Goal: Navigation & Orientation: Understand site structure

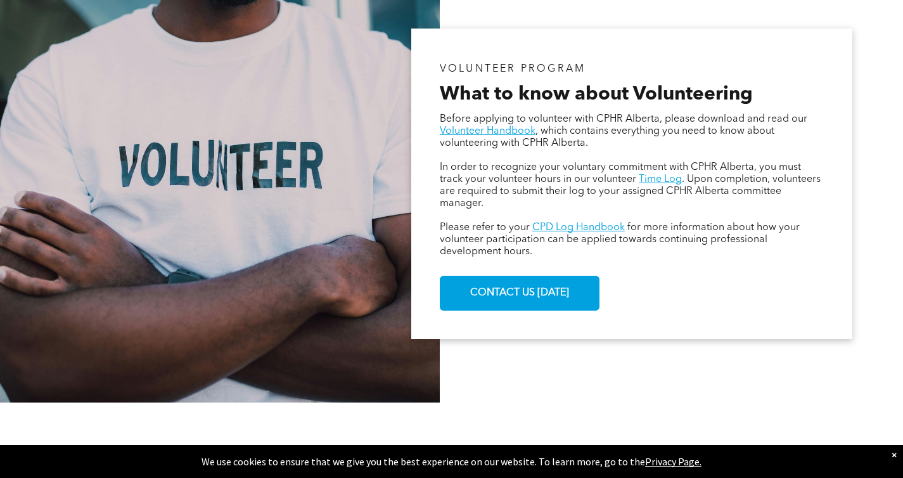
scroll to position [737, 0]
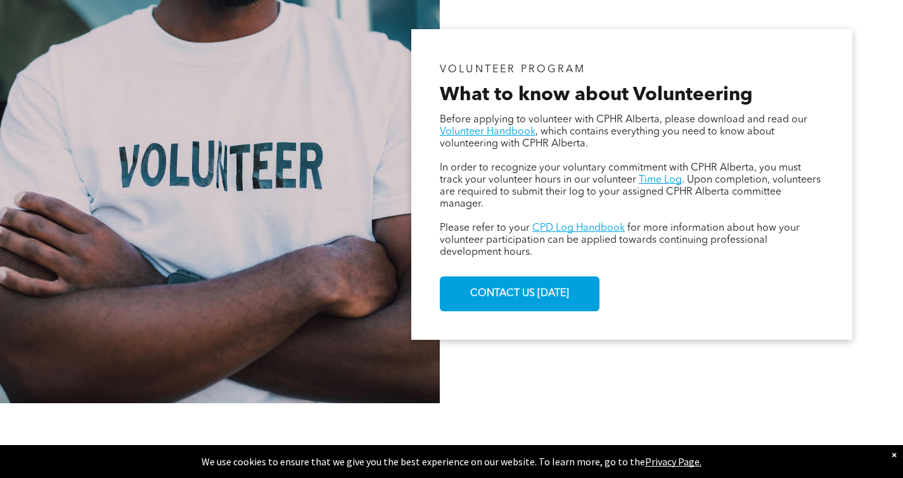
drag, startPoint x: 285, startPoint y: 173, endPoint x: 255, endPoint y: 359, distance: 188.1
click at [255, 359] on div at bounding box center [220, 184] width 440 height 437
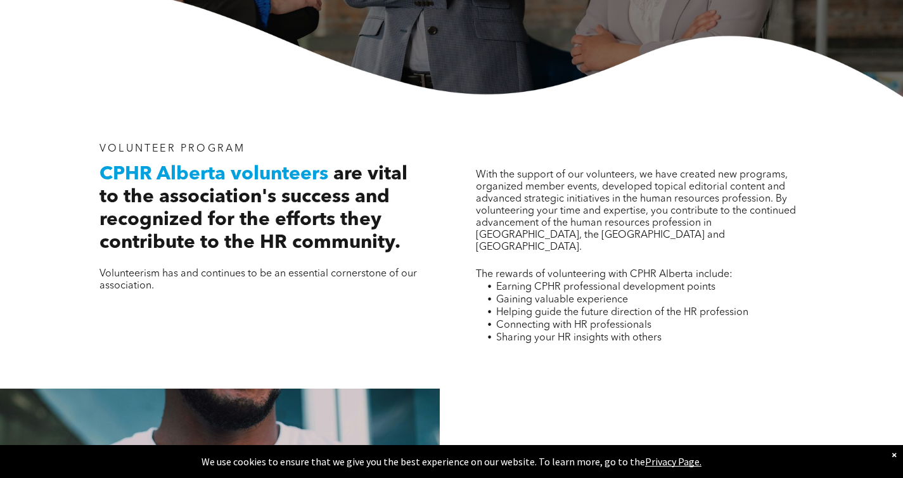
scroll to position [310, 0]
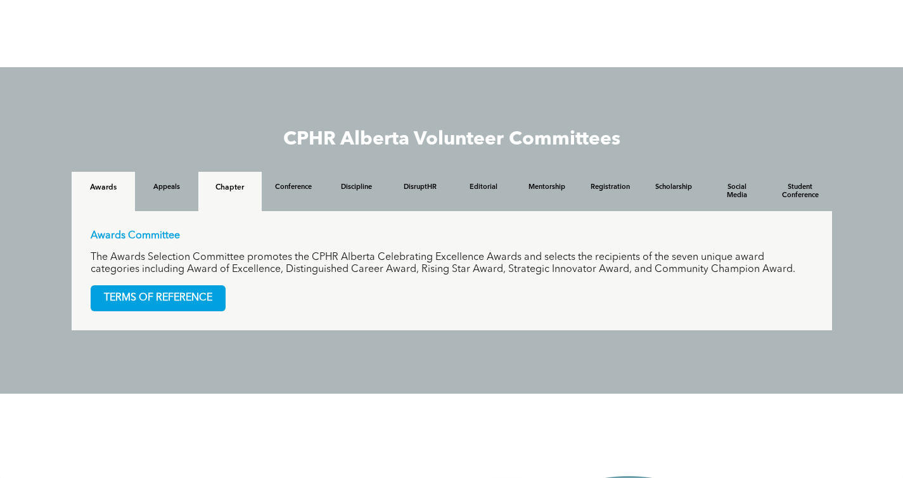
scroll to position [1154, 0]
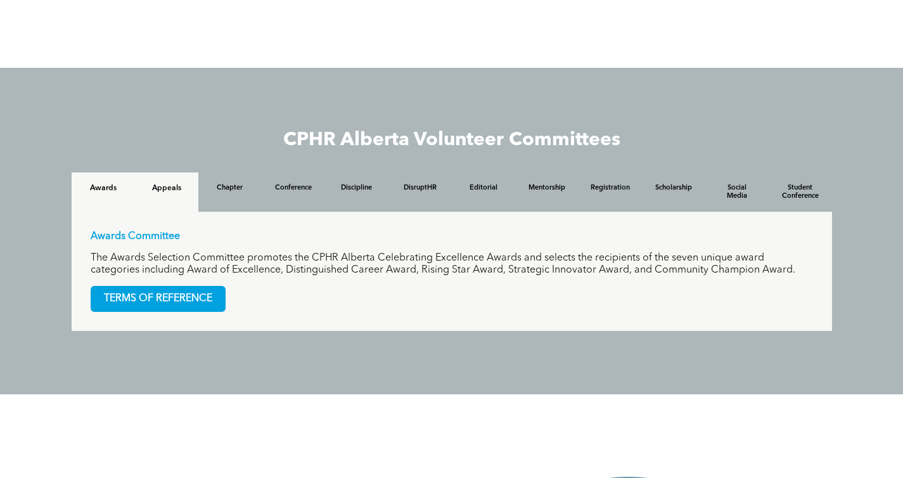
click at [183, 184] on h4 "Appeals" at bounding box center [166, 188] width 41 height 9
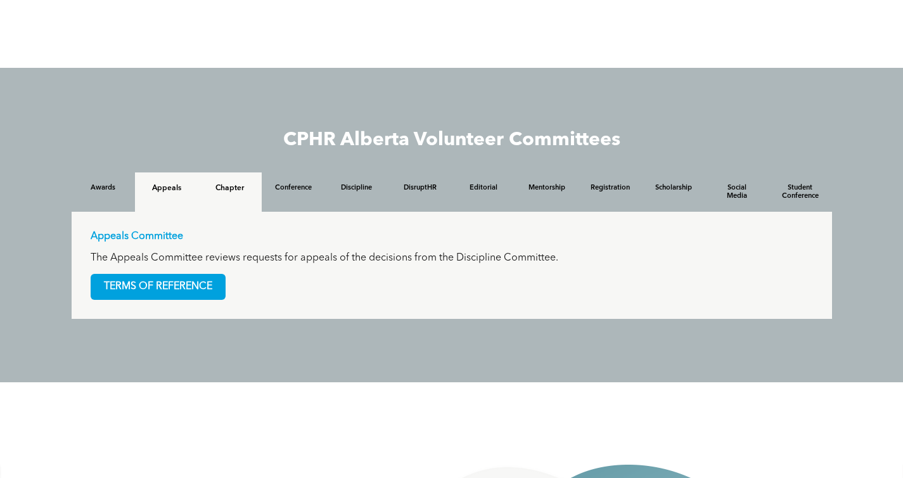
click at [209, 177] on div "Chapter" at bounding box center [229, 191] width 63 height 39
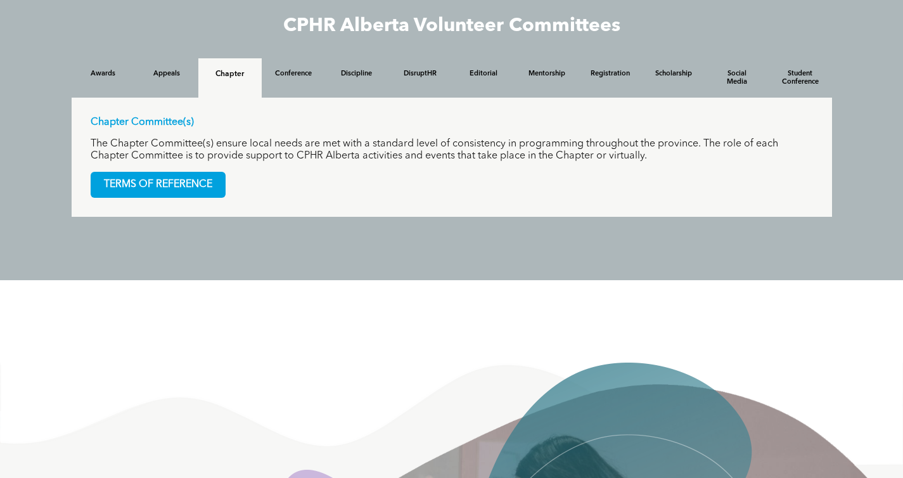
scroll to position [1269, 0]
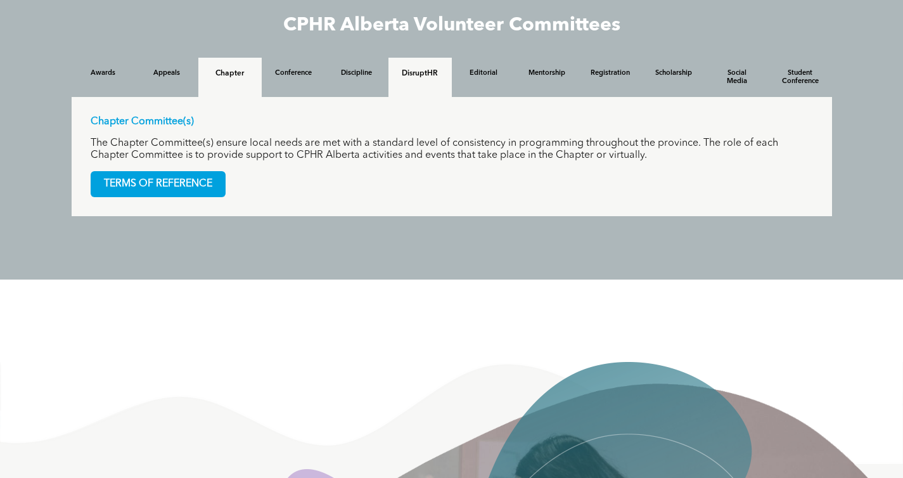
click at [397, 60] on div "DisruptHR" at bounding box center [420, 77] width 63 height 39
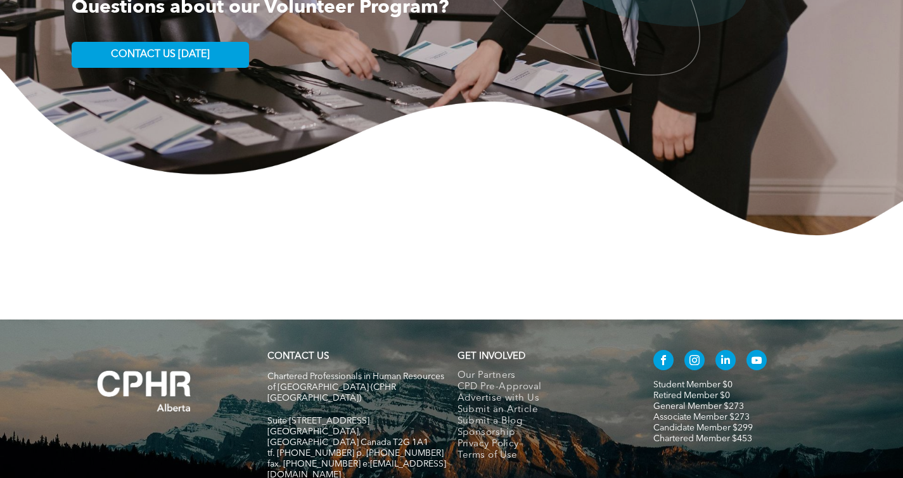
scroll to position [2104, 0]
